Goal: Task Accomplishment & Management: Manage account settings

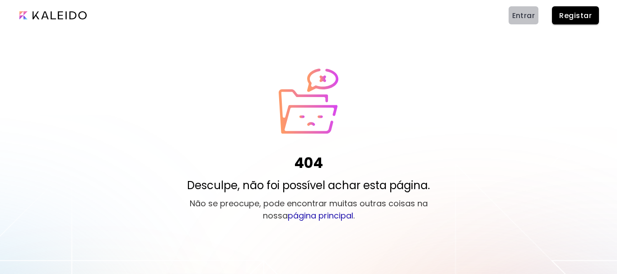
click at [523, 16] on span "Entrar" at bounding box center [523, 15] width 23 height 9
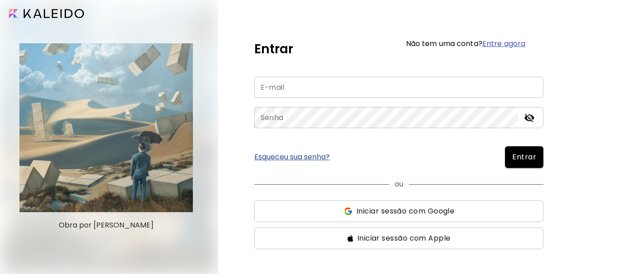
type input "**********"
click at [522, 158] on span "Entrar" at bounding box center [524, 157] width 24 height 11
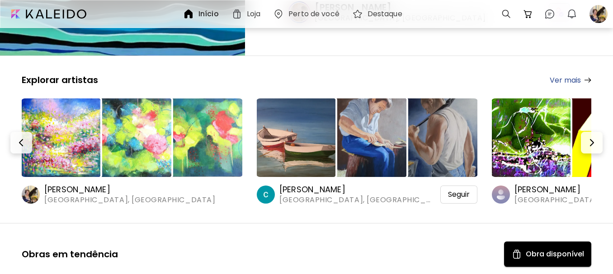
scroll to position [136, 0]
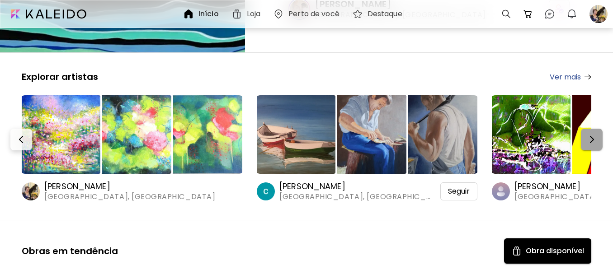
click at [593, 139] on img "button" at bounding box center [591, 139] width 11 height 11
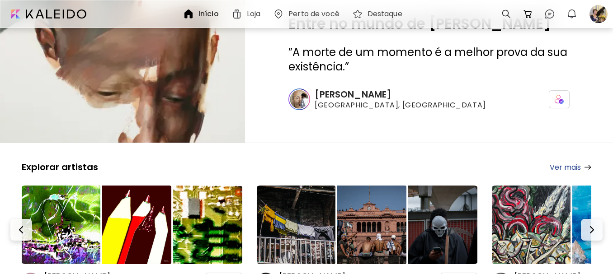
scroll to position [0, 0]
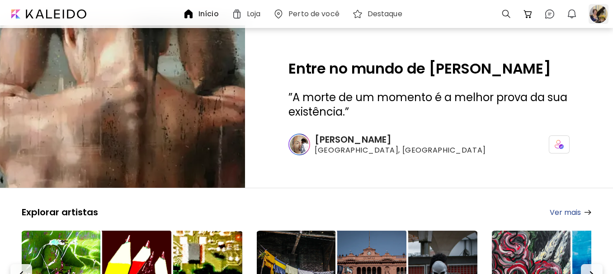
click at [594, 15] on div at bounding box center [598, 14] width 20 height 20
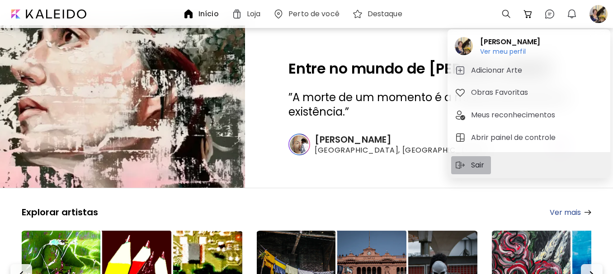
click at [475, 162] on p "Sair" at bounding box center [479, 165] width 16 height 11
